Goal: Communication & Community: Answer question/provide support

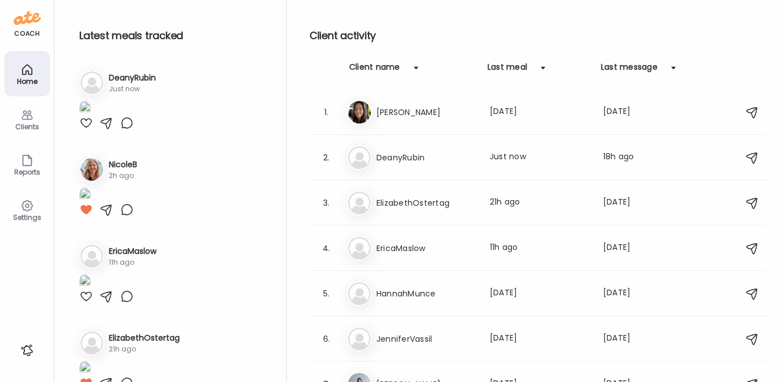
scroll to position [155, 0]
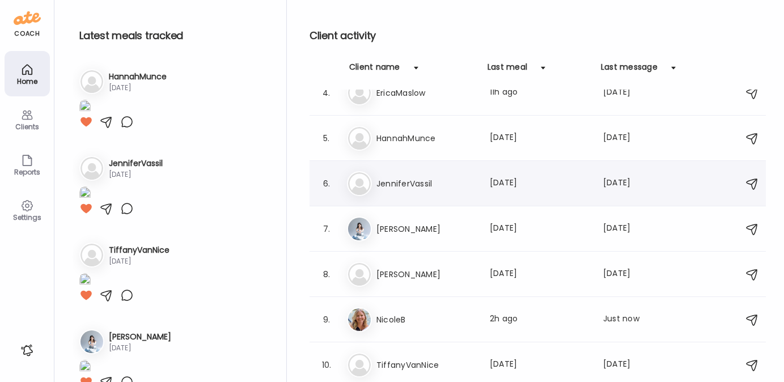
click at [407, 175] on div "Je [PERSON_NAME] Last meal: [DATE] Last message: [DATE] You: Okay amazing!!" at bounding box center [539, 183] width 385 height 25
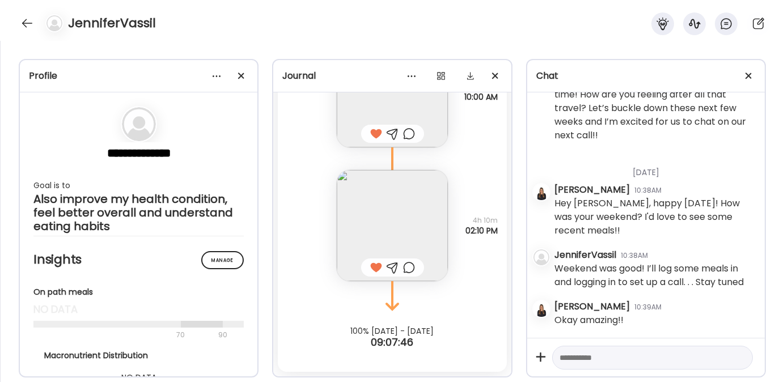
scroll to position [2195, 0]
click at [26, 26] on div at bounding box center [27, 23] width 18 height 18
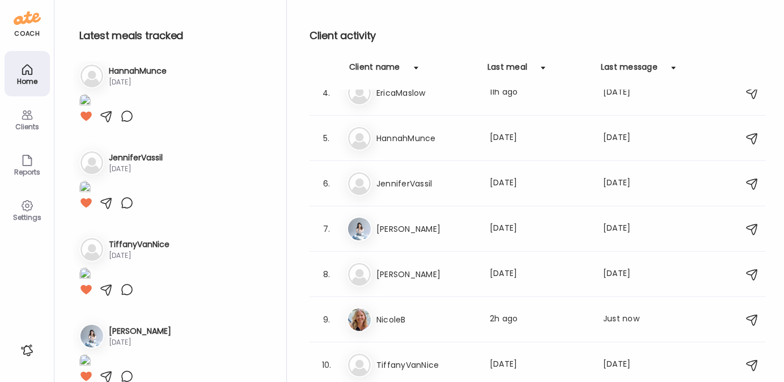
scroll to position [435, 0]
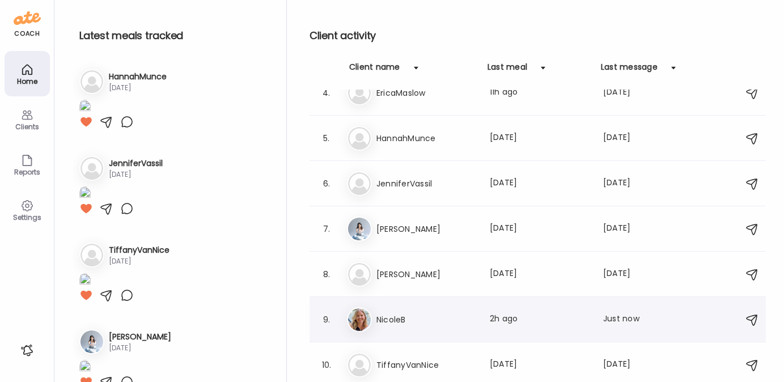
click at [397, 319] on h3 "NicoleB" at bounding box center [426, 320] width 100 height 14
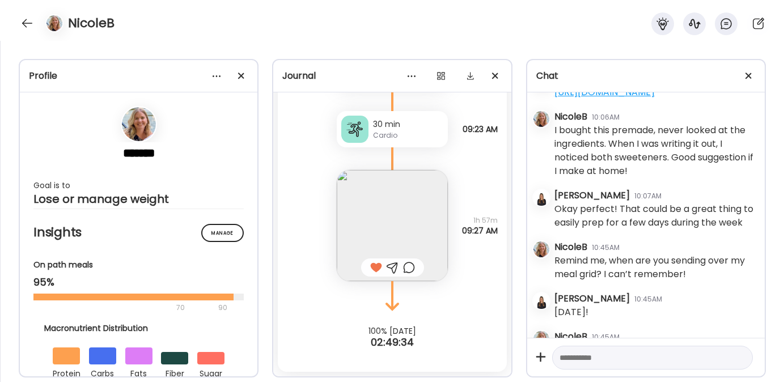
scroll to position [9289, 0]
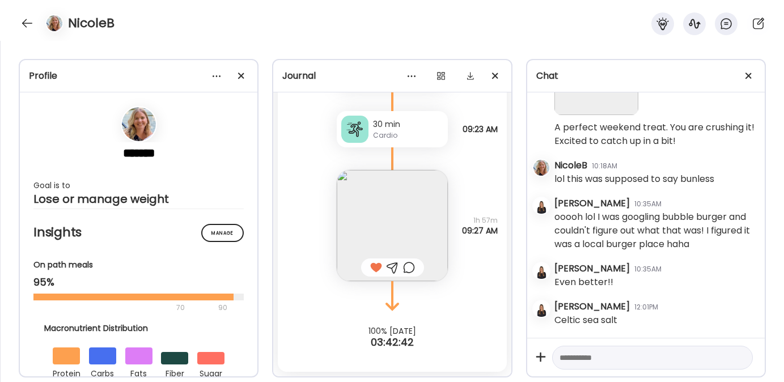
click at [569, 359] on textarea at bounding box center [642, 358] width 166 height 14
type textarea "**********"
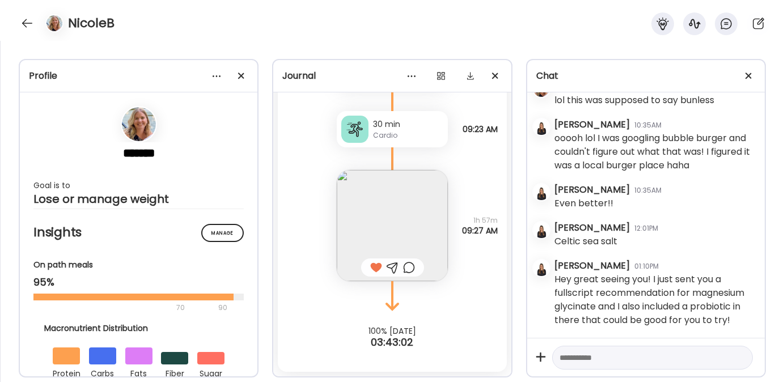
scroll to position [9382, 0]
click at [28, 22] on div at bounding box center [27, 23] width 18 height 18
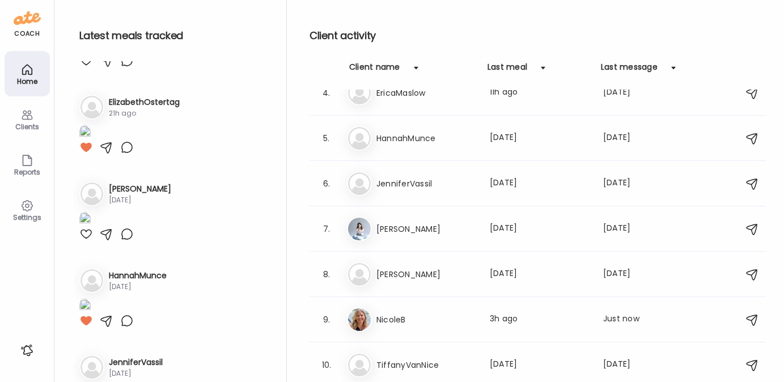
scroll to position [0, 0]
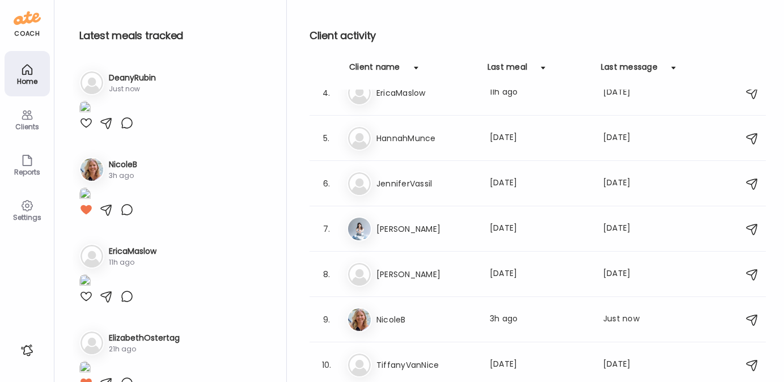
click at [85, 130] on div at bounding box center [86, 123] width 14 height 14
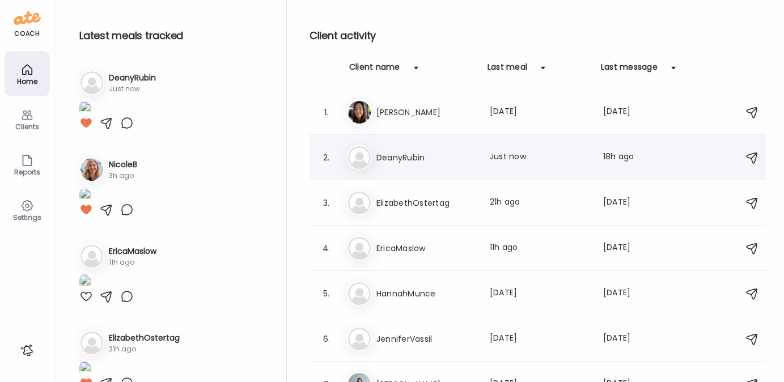
click at [396, 151] on h3 "DeanyRubin" at bounding box center [426, 158] width 100 height 14
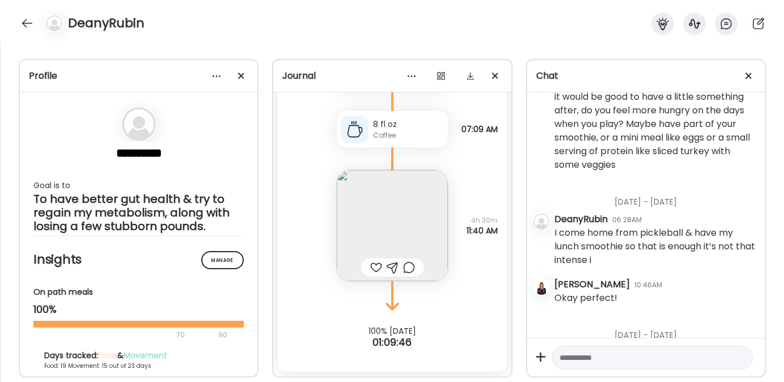
scroll to position [6793, 0]
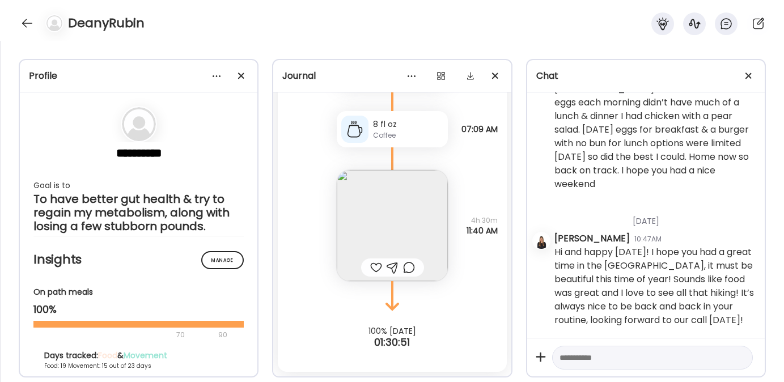
click at [372, 267] on div at bounding box center [376, 268] width 12 height 14
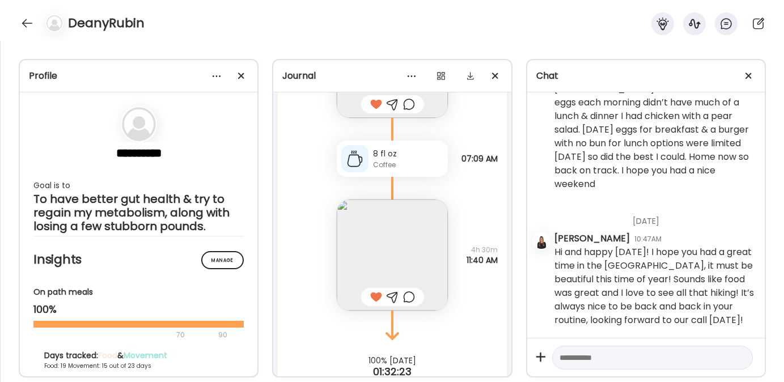
scroll to position [18975, 0]
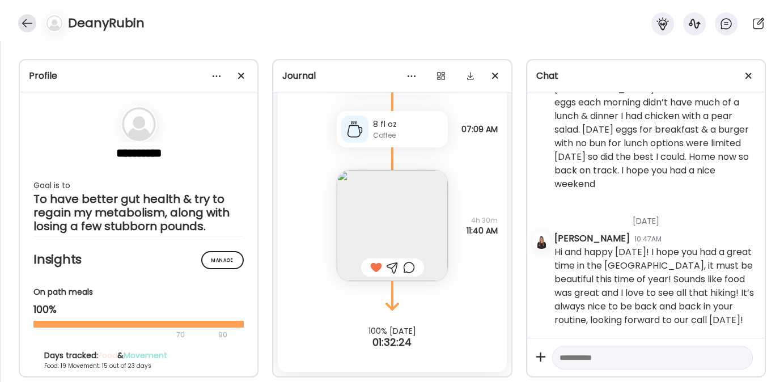
click at [29, 23] on div at bounding box center [27, 23] width 18 height 18
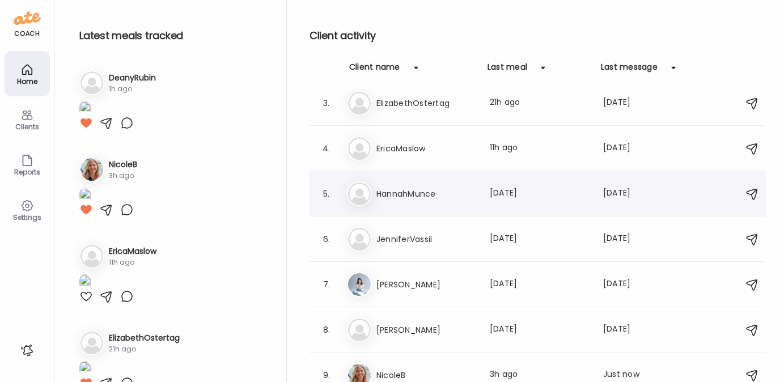
scroll to position [155, 0]
